Goal: Transaction & Acquisition: Purchase product/service

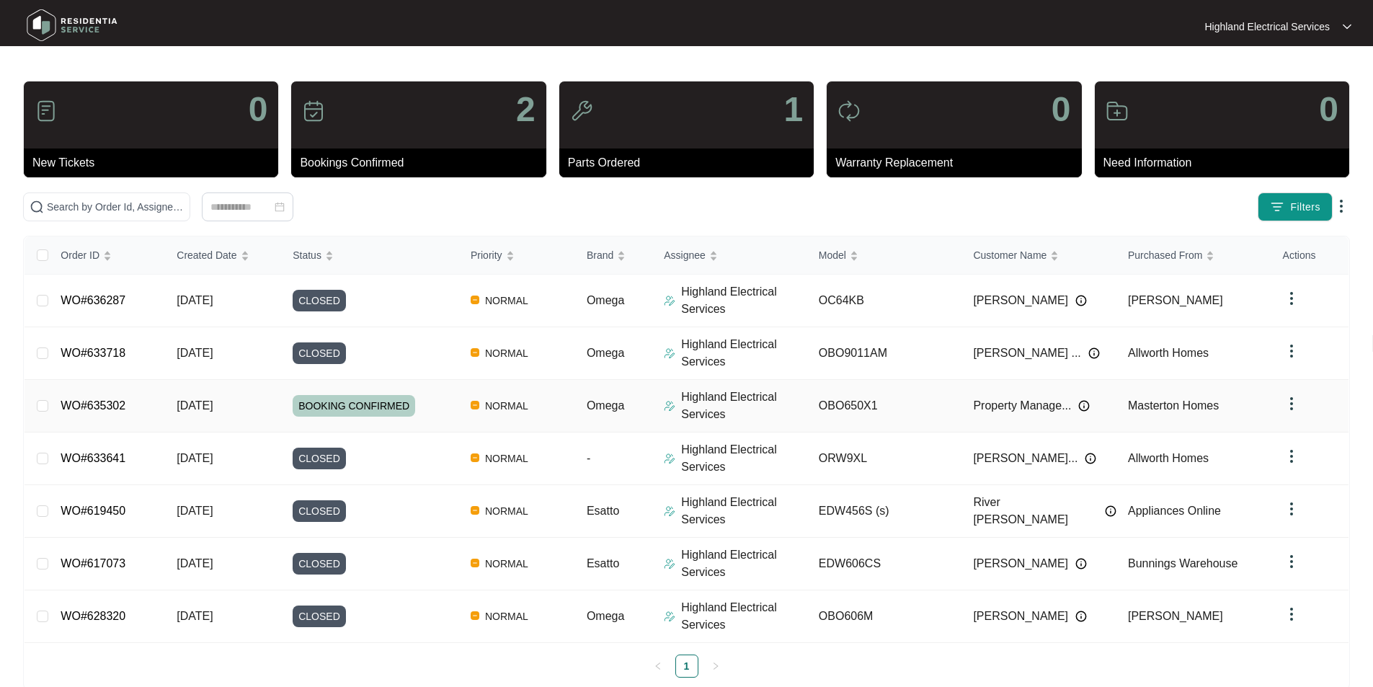
click at [103, 409] on link "WO#635302" at bounding box center [93, 405] width 65 height 12
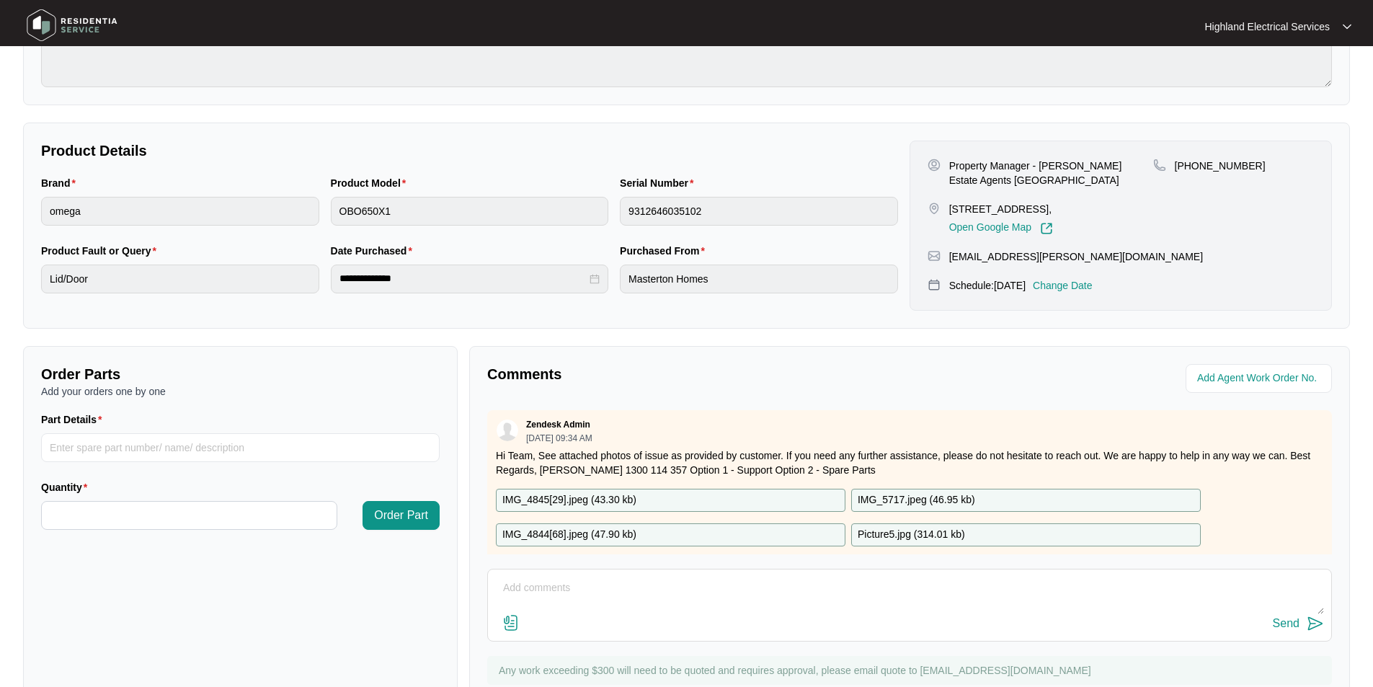
scroll to position [270, 0]
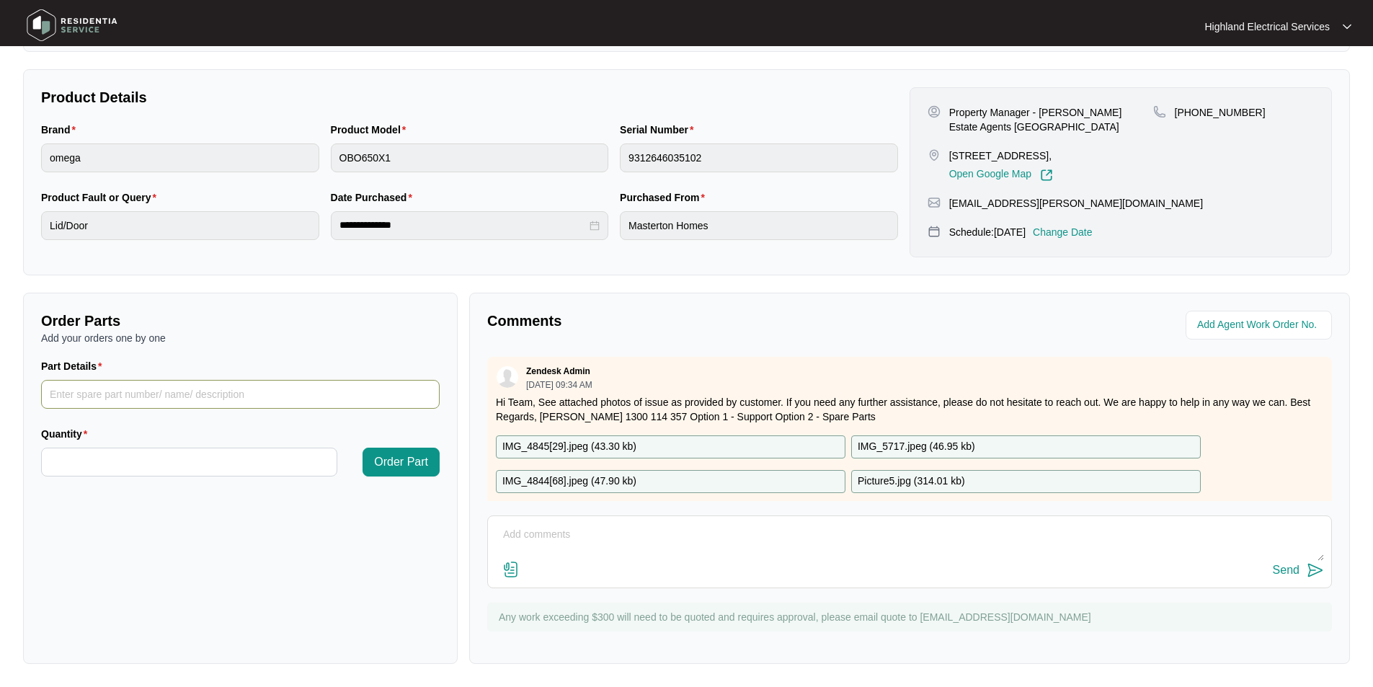
click at [48, 396] on input "Part Details" at bounding box center [240, 394] width 399 height 29
type input "SP19108 Outer Door Glass"
type input "*"
click at [401, 460] on span "Order Part" at bounding box center [401, 461] width 54 height 17
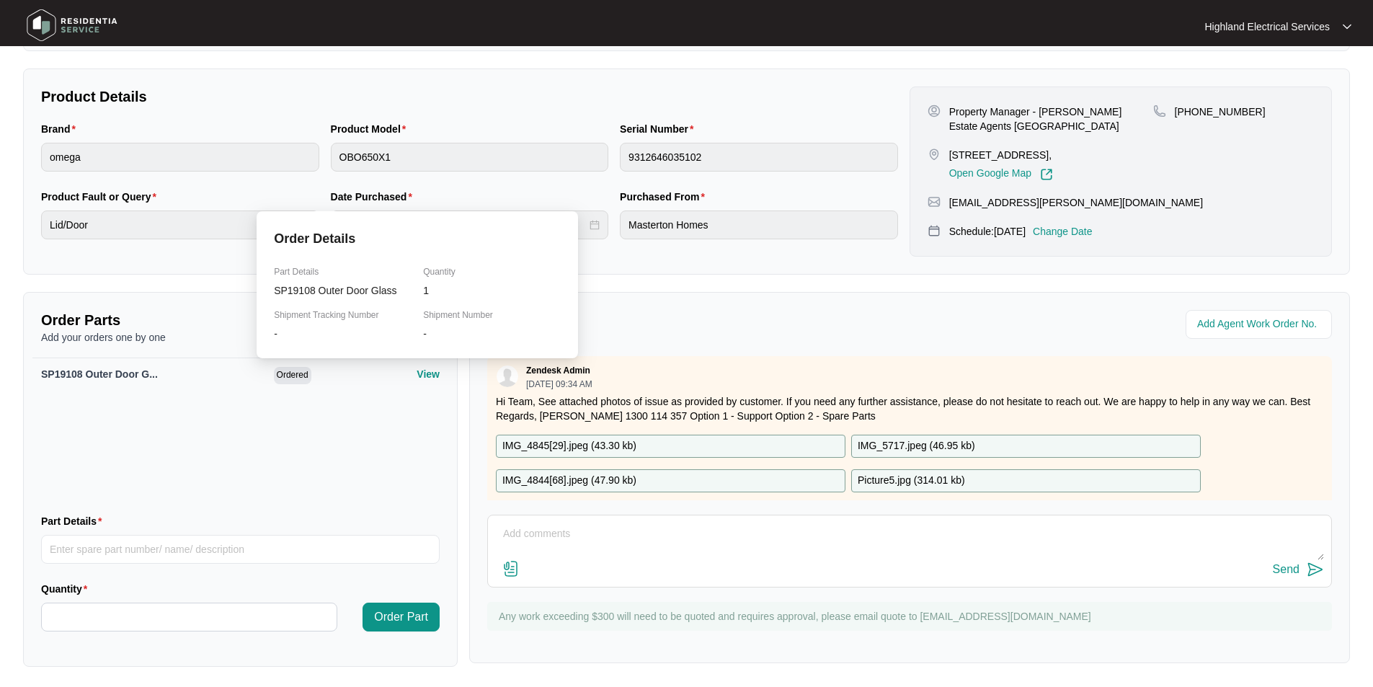
click at [417, 375] on p "View" at bounding box center [428, 374] width 23 height 14
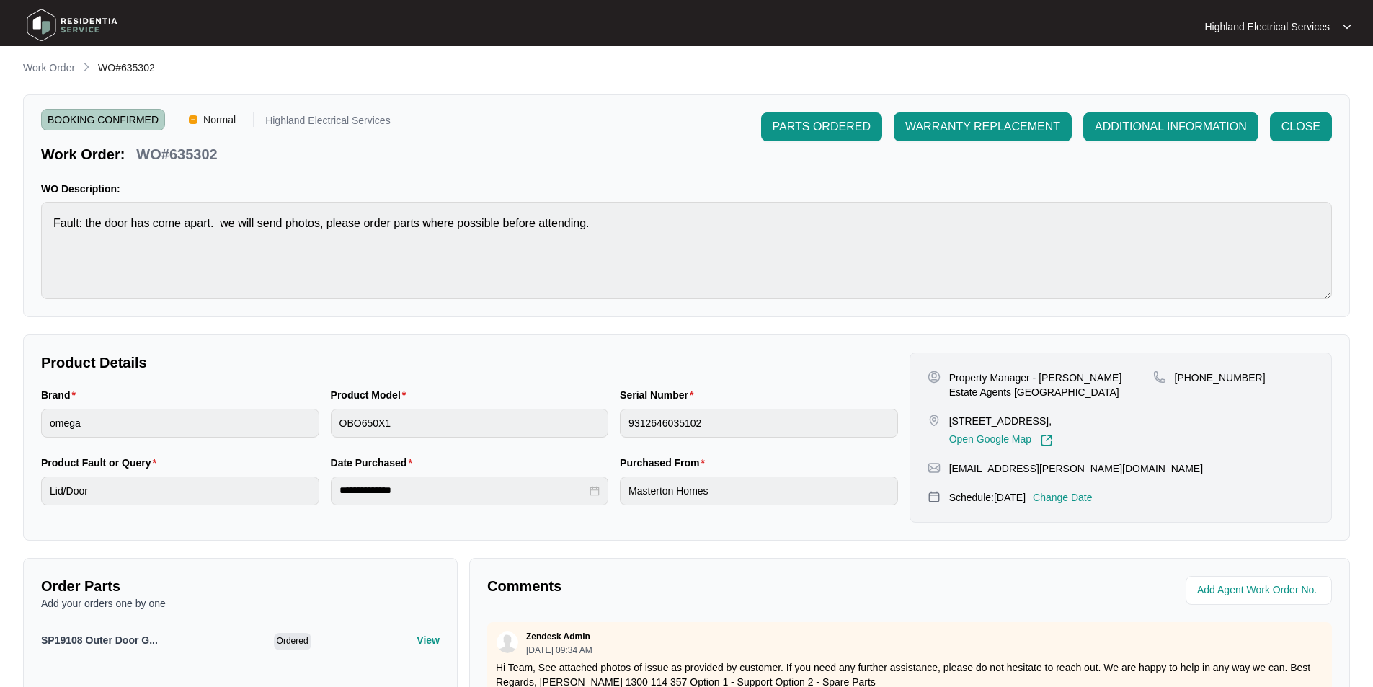
scroll to position [0, 0]
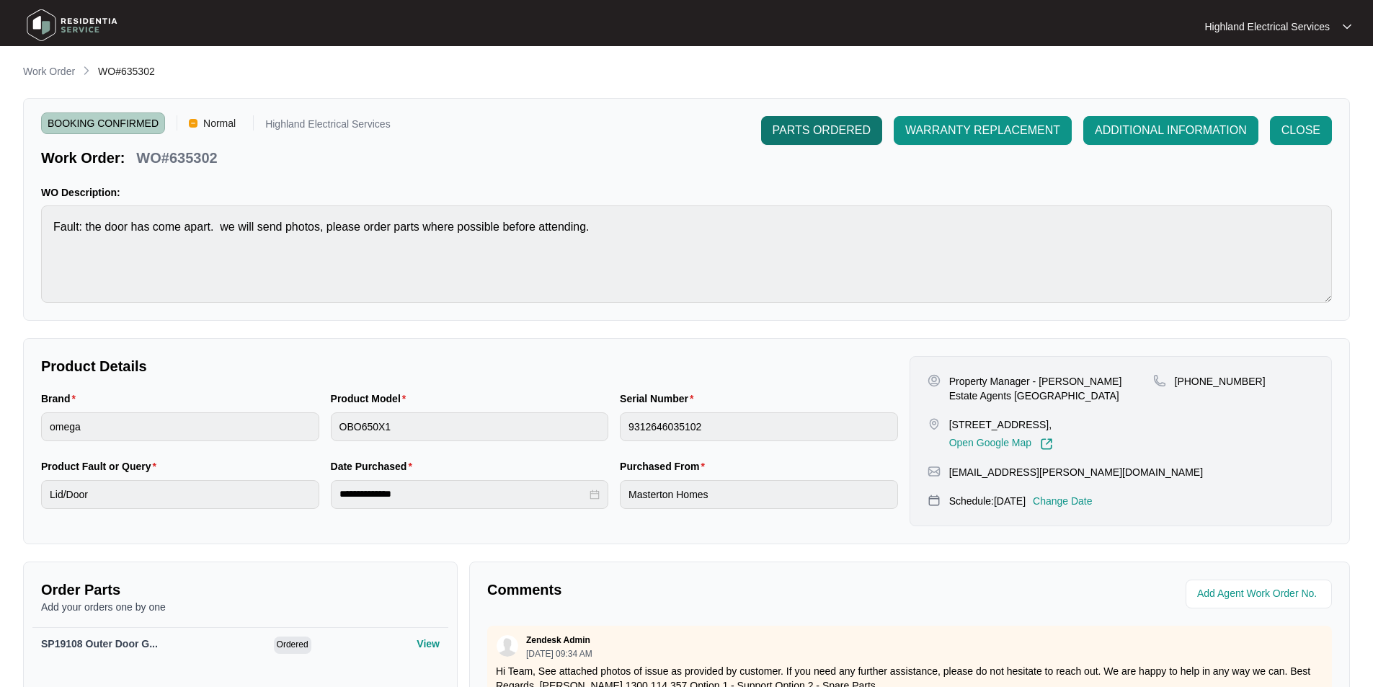
click at [813, 130] on span "PARTS ORDERED" at bounding box center [822, 130] width 98 height 17
